Goal: Find specific page/section

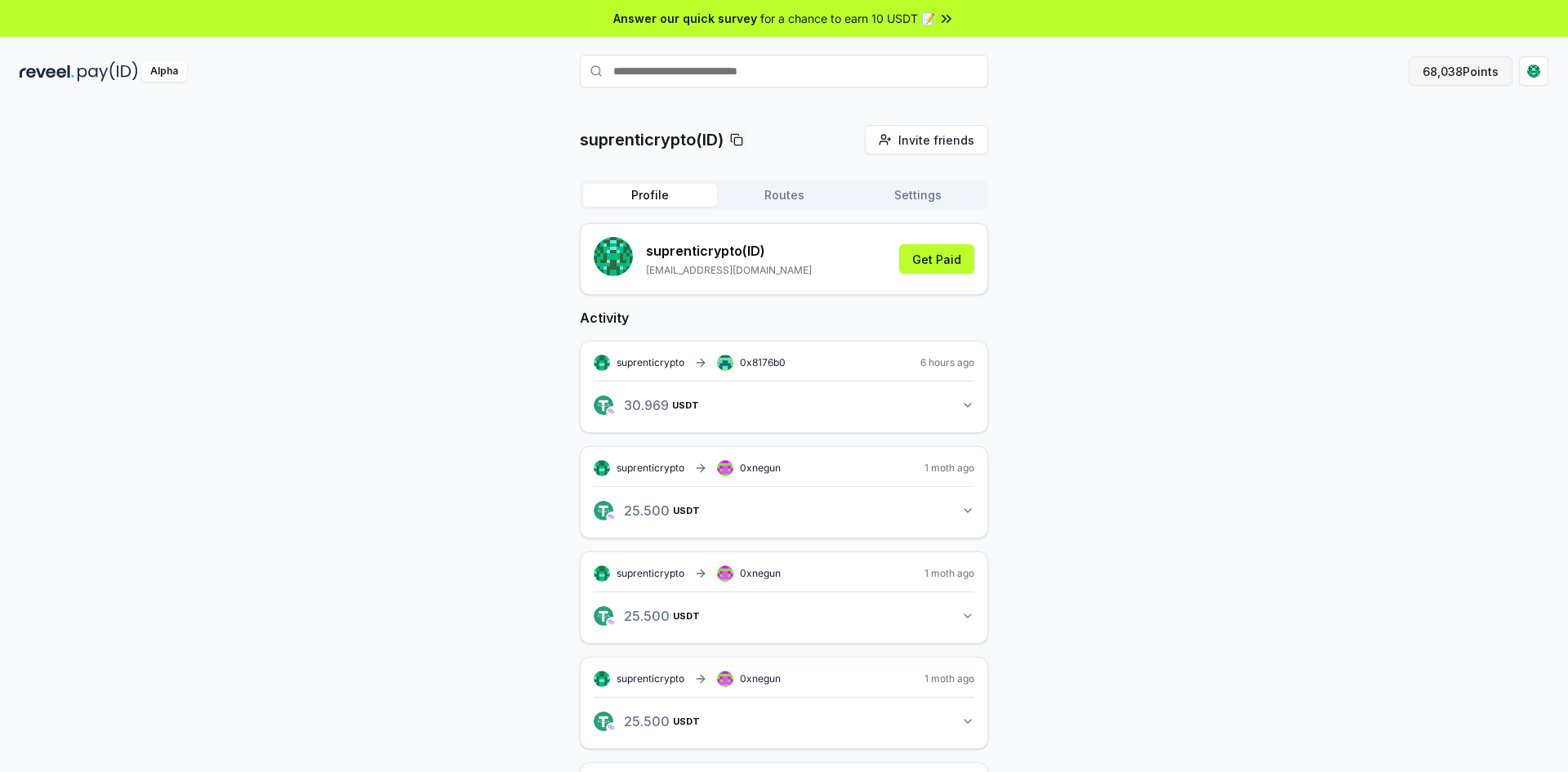
click at [1475, 75] on button "68,038 Points" at bounding box center [1461, 71] width 104 height 29
